Goal: Check status: Check status

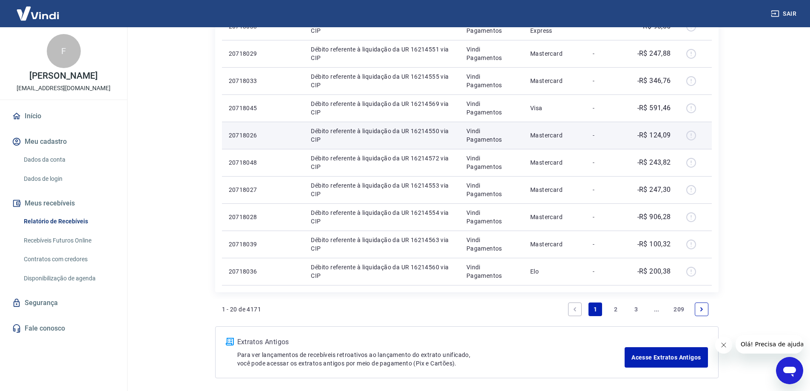
scroll to position [495, 0]
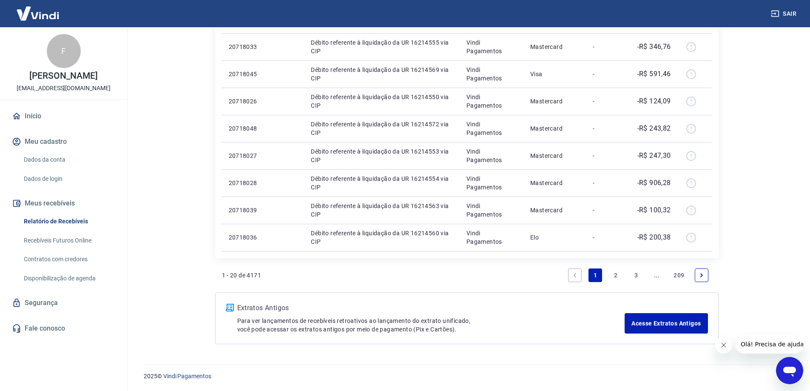
click at [706, 279] on link "Next page" at bounding box center [702, 275] width 14 height 14
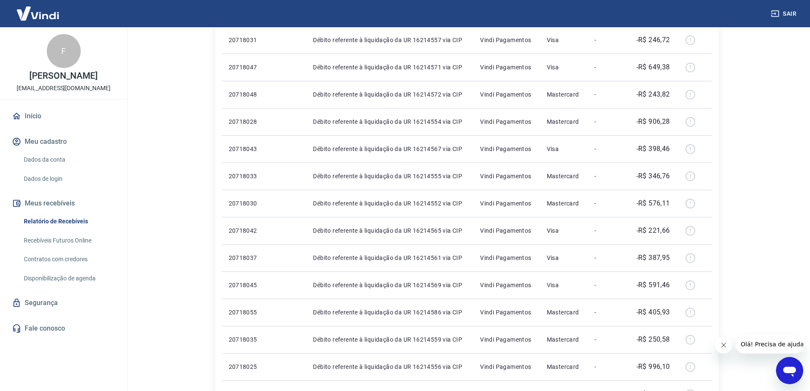
scroll to position [495, 0]
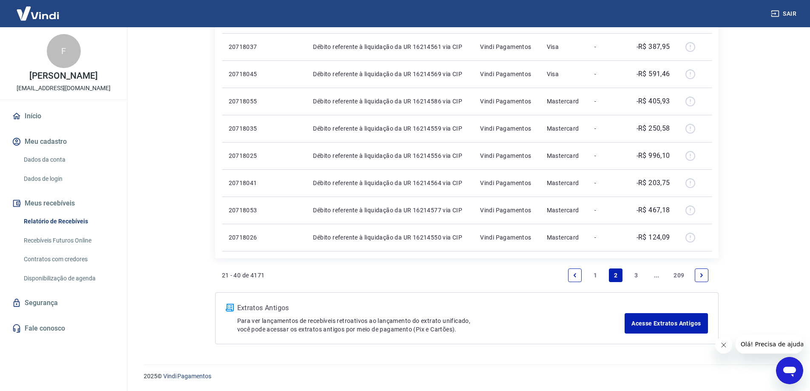
click at [701, 276] on icon "Next page" at bounding box center [701, 275] width 3 height 4
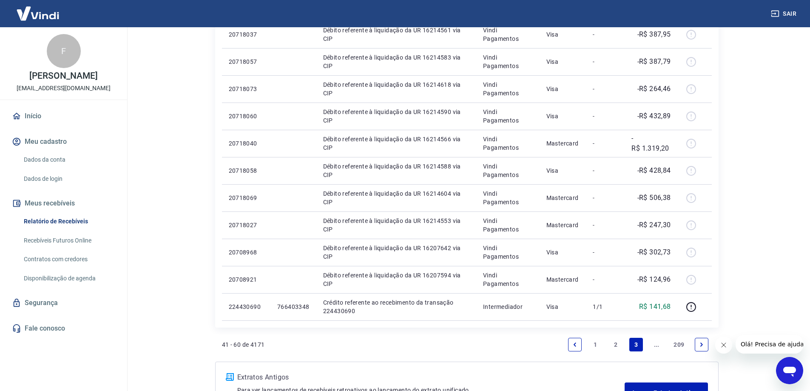
scroll to position [495, 0]
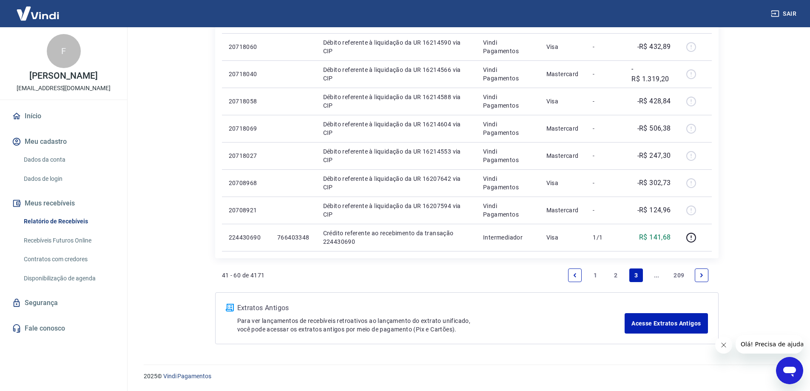
click at [697, 274] on link "Next page" at bounding box center [702, 275] width 14 height 14
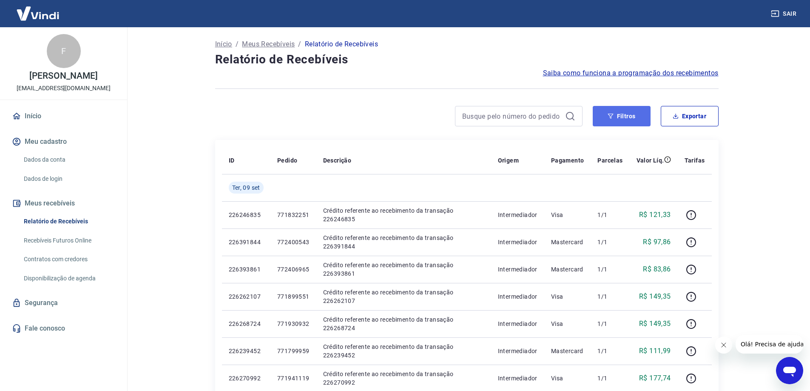
click at [627, 115] on button "Filtros" at bounding box center [622, 116] width 58 height 20
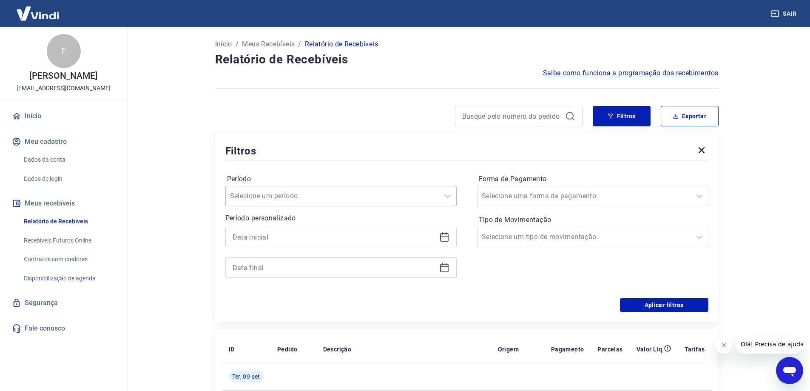
click at [325, 198] on div at bounding box center [332, 196] width 205 height 12
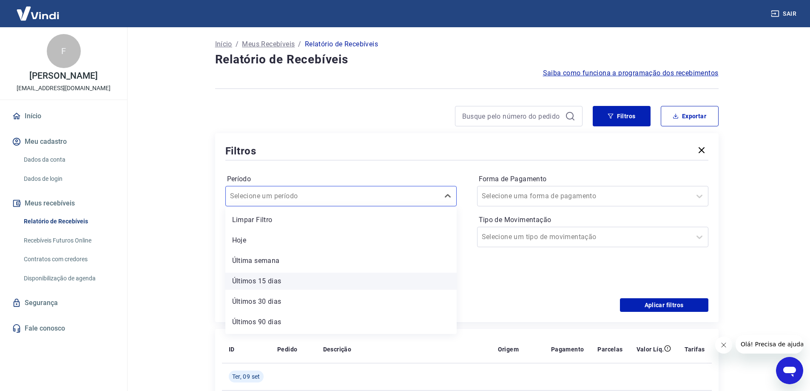
click at [315, 276] on div "Últimos 15 dias" at bounding box center [340, 281] width 231 height 17
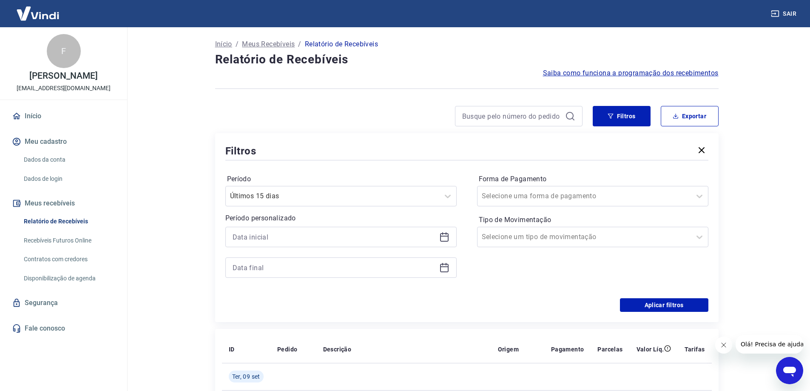
click at [271, 280] on div "Período Últimos 15 dias Período personalizado" at bounding box center [340, 230] width 231 height 116
click at [657, 310] on button "Aplicar filtros" at bounding box center [664, 305] width 88 height 14
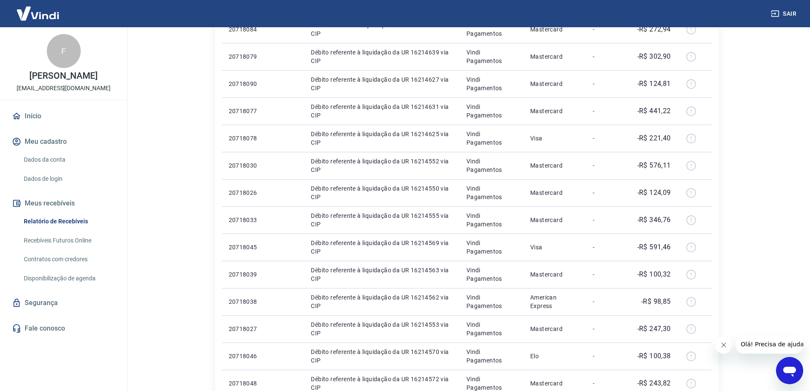
scroll to position [35, 0]
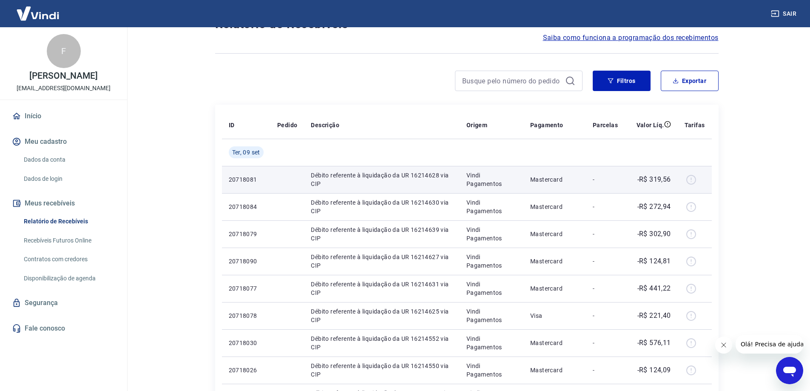
click at [593, 173] on td "-" at bounding box center [605, 179] width 39 height 27
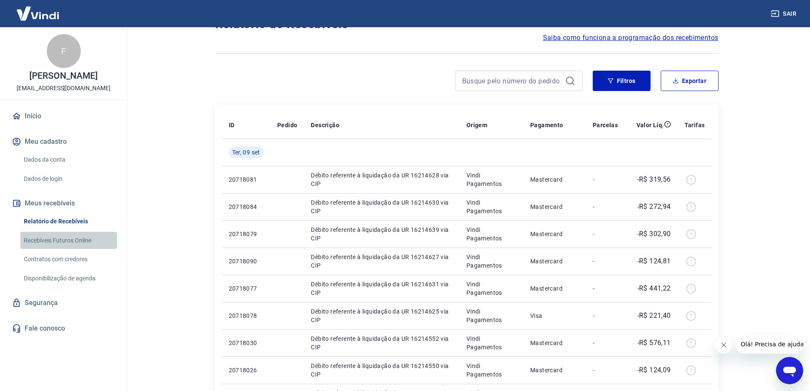
click at [61, 236] on link "Recebíveis Futuros Online" at bounding box center [68, 240] width 97 height 17
